Goal: Navigation & Orientation: Find specific page/section

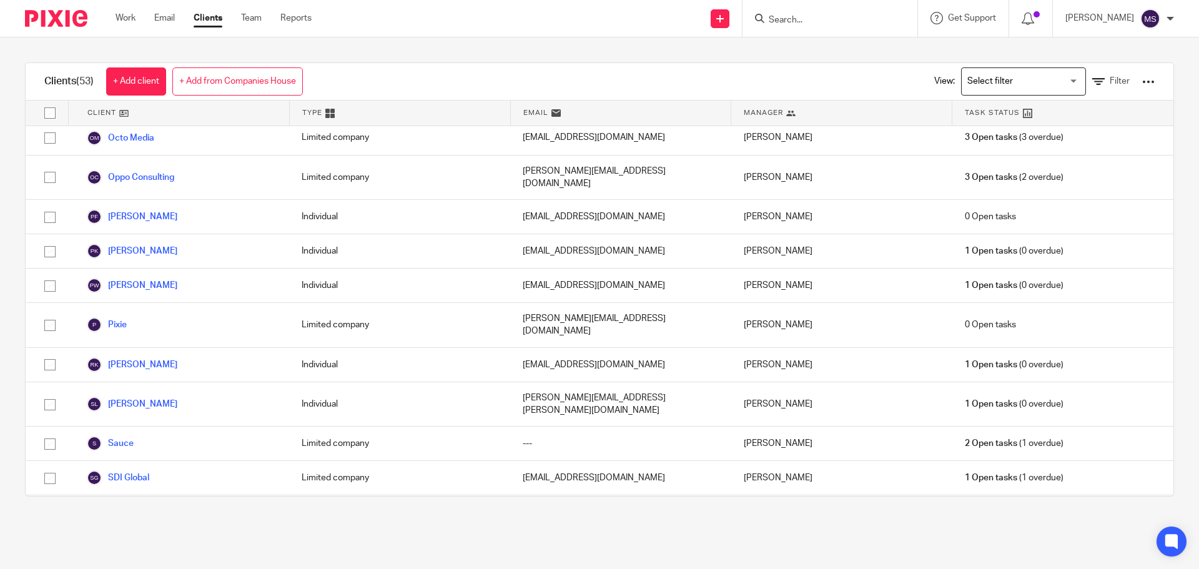
scroll to position [1165, 0]
